Goal: Task Accomplishment & Management: Use online tool/utility

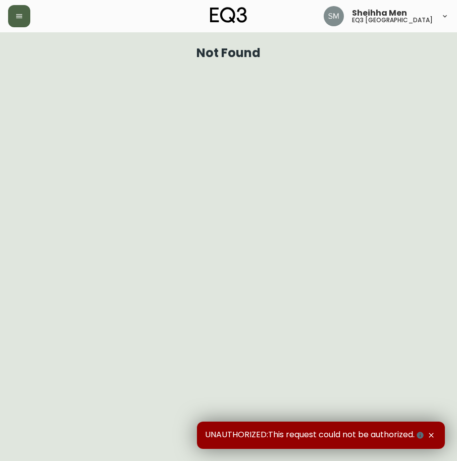
click at [25, 20] on button "button" at bounding box center [19, 16] width 22 height 22
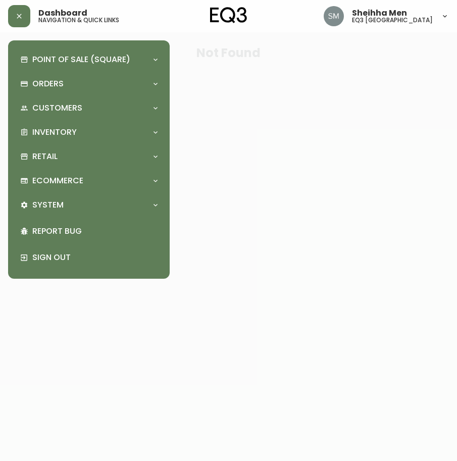
click at [80, 120] on div "Point of Sale (Square) Payments Virtual Terminal Transactions Search Terminals …" at bounding box center [88, 159] width 145 height 222
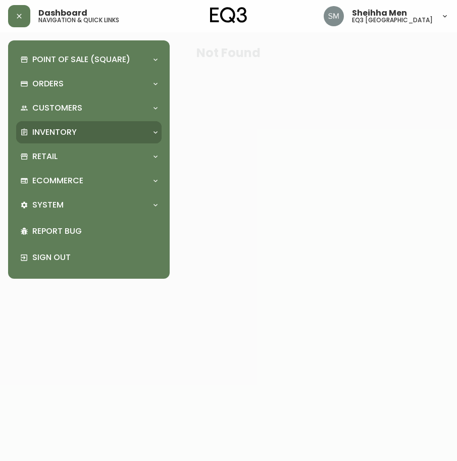
click at [84, 131] on div "Inventory" at bounding box center [83, 132] width 127 height 11
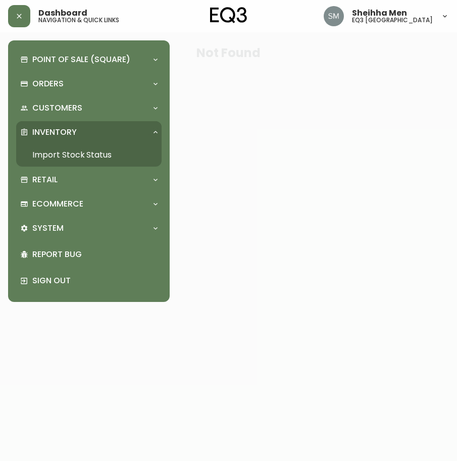
click at [86, 149] on link "Import Stock Status" at bounding box center [88, 154] width 145 height 23
